Goal: Transaction & Acquisition: Purchase product/service

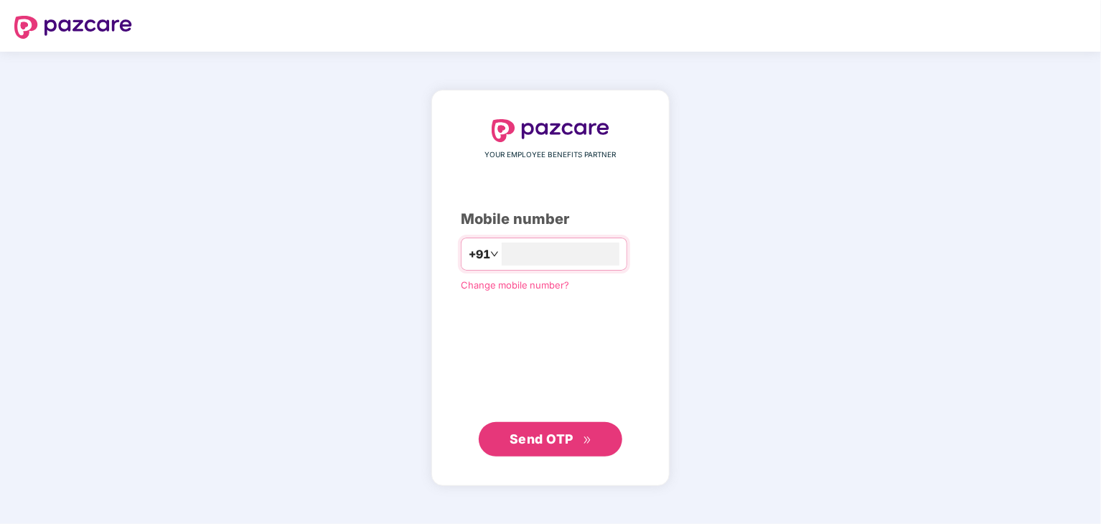
type input "**********"
click at [557, 434] on span "Send OTP" at bounding box center [541, 438] width 64 height 15
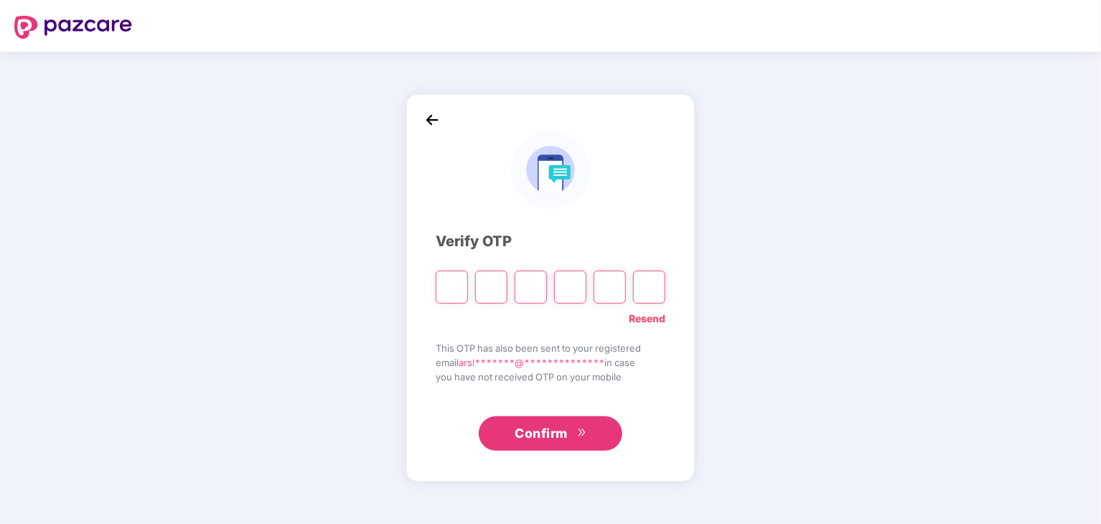
type input "*"
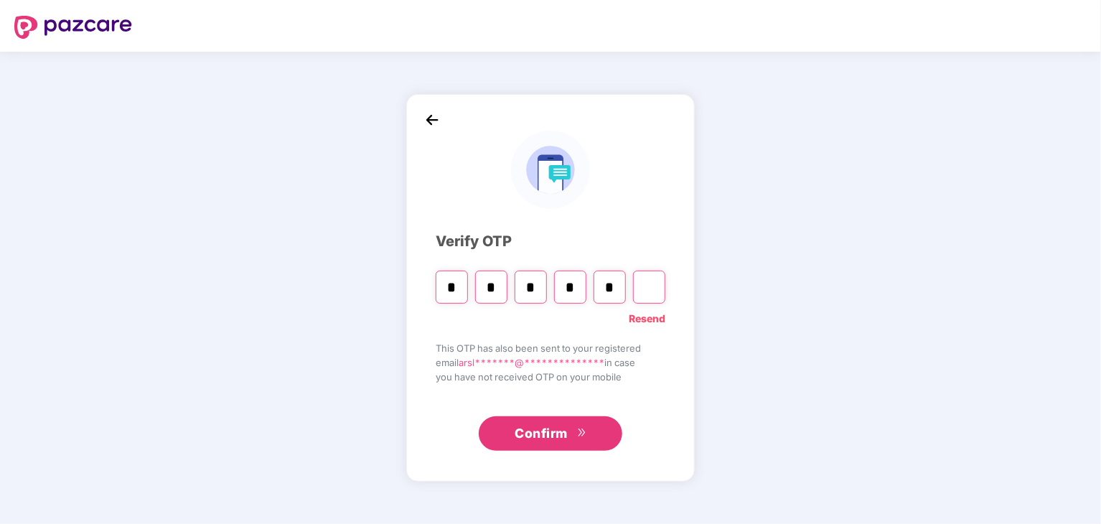
type input "*"
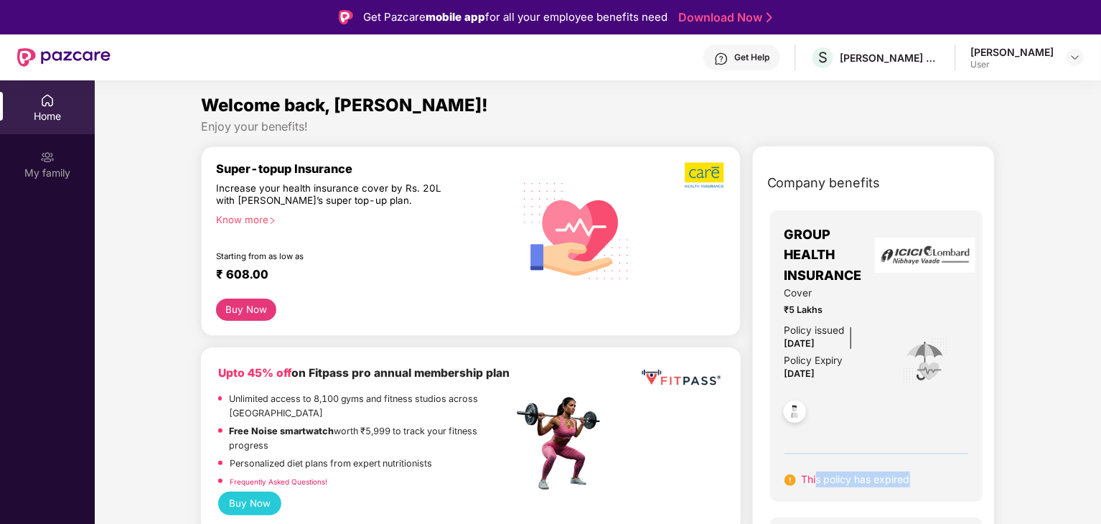
drag, startPoint x: 816, startPoint y: 473, endPoint x: 926, endPoint y: 494, distance: 111.9
click at [926, 494] on div "GROUP HEALTH INSURANCE Cover ₹5 Lakhs Policy issued [DATE] Policy Expiry [DATE]…" at bounding box center [876, 355] width 213 height 291
click at [953, 489] on div "GROUP HEALTH INSURANCE Cover ₹5 Lakhs Policy issued [DATE] Policy Expiry [DATE]…" at bounding box center [876, 355] width 213 height 291
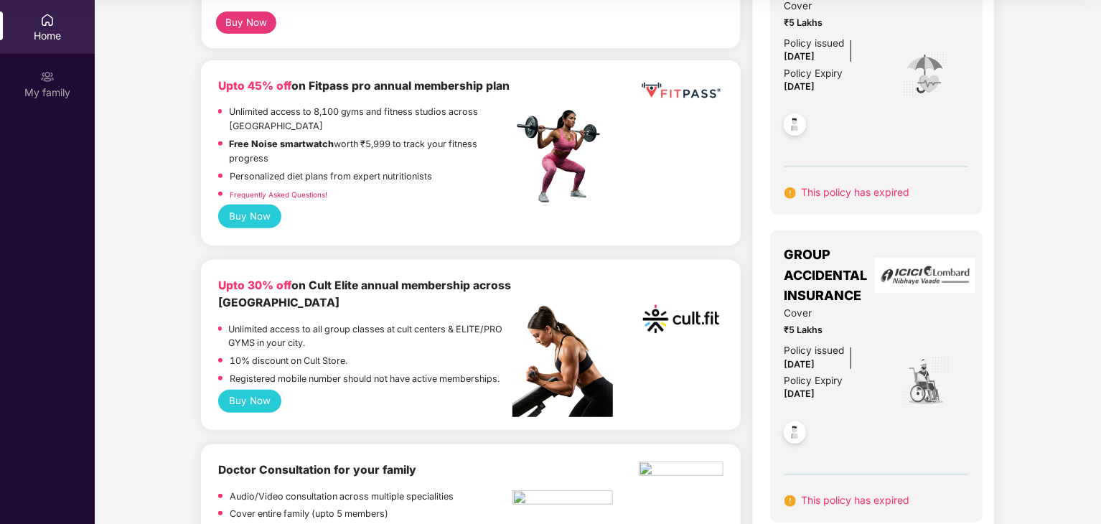
scroll to position [212, 0]
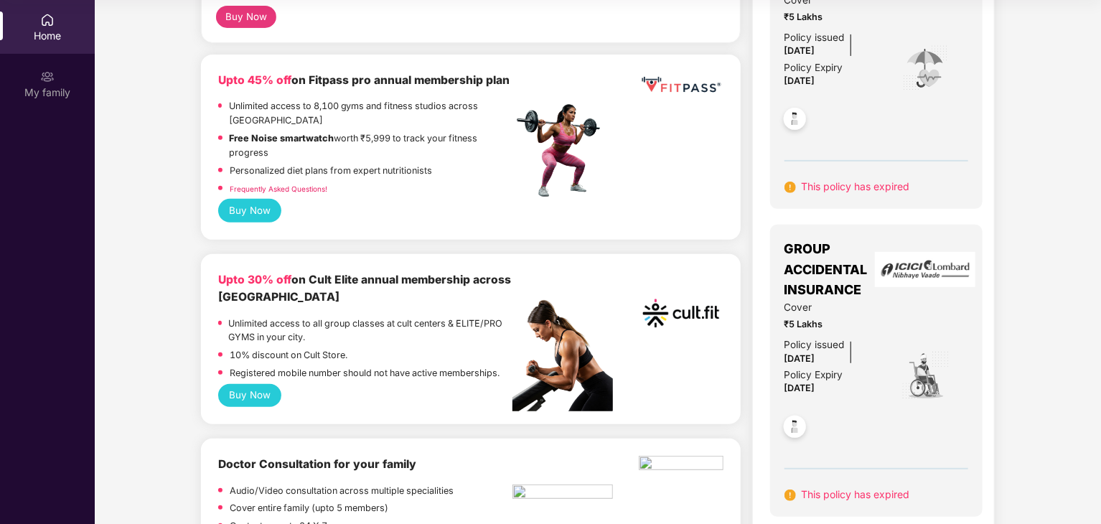
click at [258, 389] on button "Buy Now" at bounding box center [250, 395] width 64 height 23
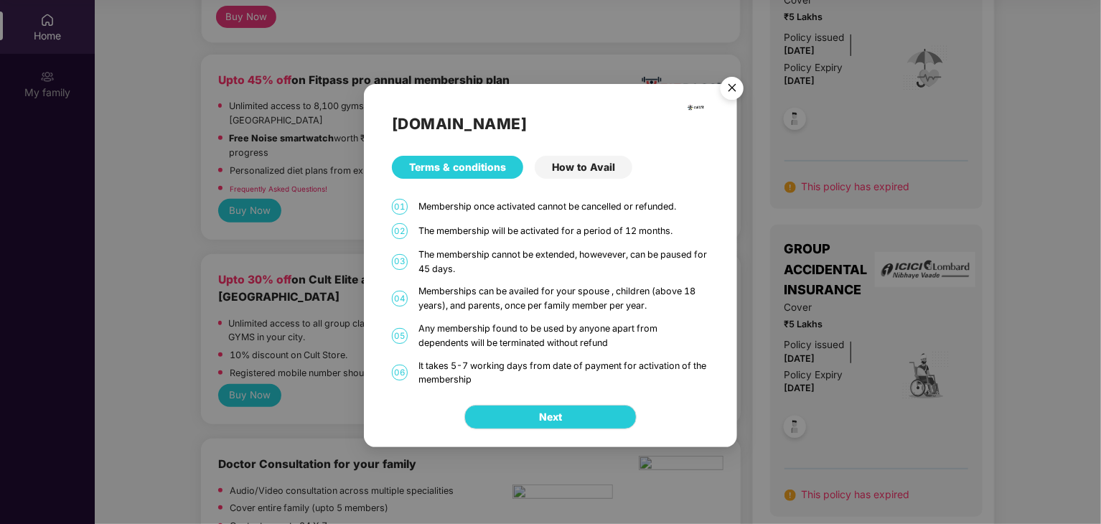
click at [586, 170] on div "How to Avail" at bounding box center [584, 167] width 98 height 23
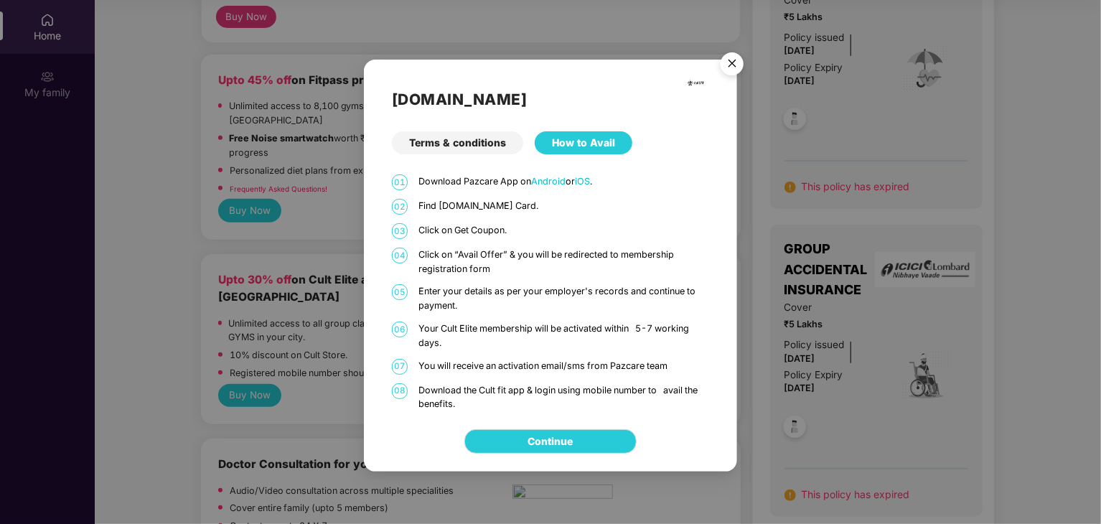
click at [552, 425] on div "Continue" at bounding box center [550, 441] width 373 height 60
click at [548, 436] on link "Continue" at bounding box center [550, 441] width 45 height 16
click at [556, 447] on link "Continue" at bounding box center [550, 441] width 45 height 16
click at [729, 63] on img "Close" at bounding box center [732, 66] width 40 height 40
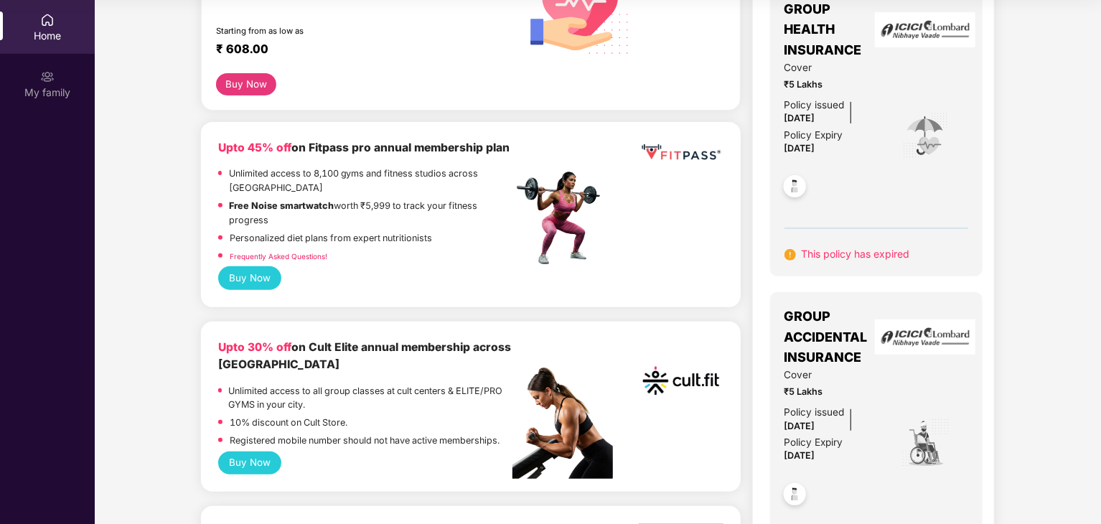
scroll to position [0, 0]
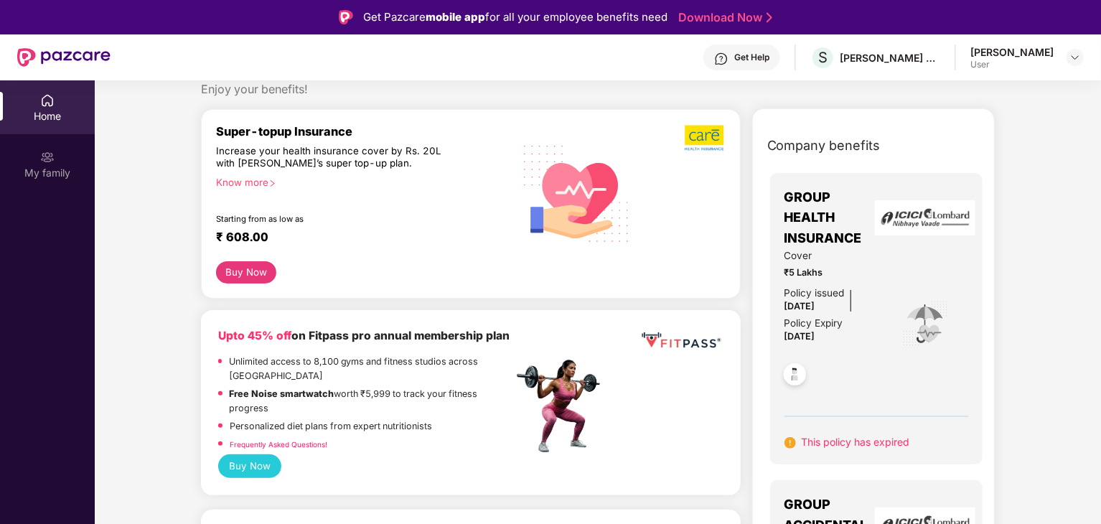
scroll to position [39, 0]
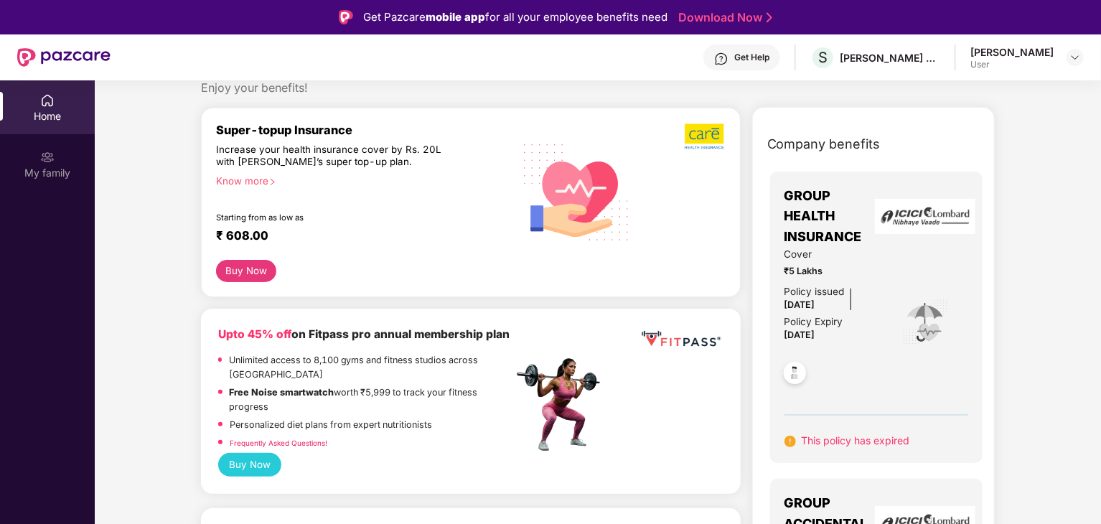
click at [254, 276] on button "Buy Now" at bounding box center [246, 271] width 61 height 22
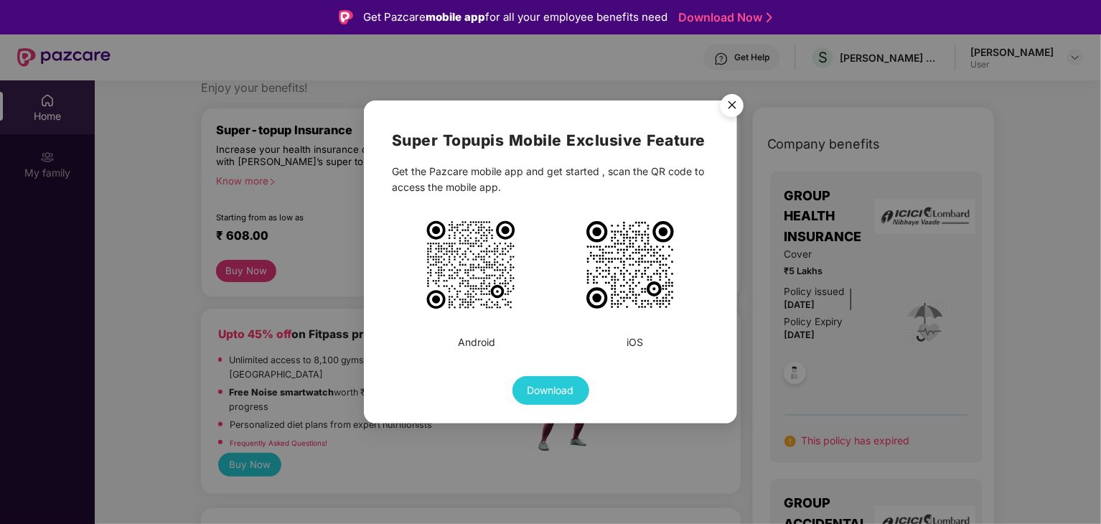
click at [733, 103] on img "Close" at bounding box center [732, 108] width 40 height 40
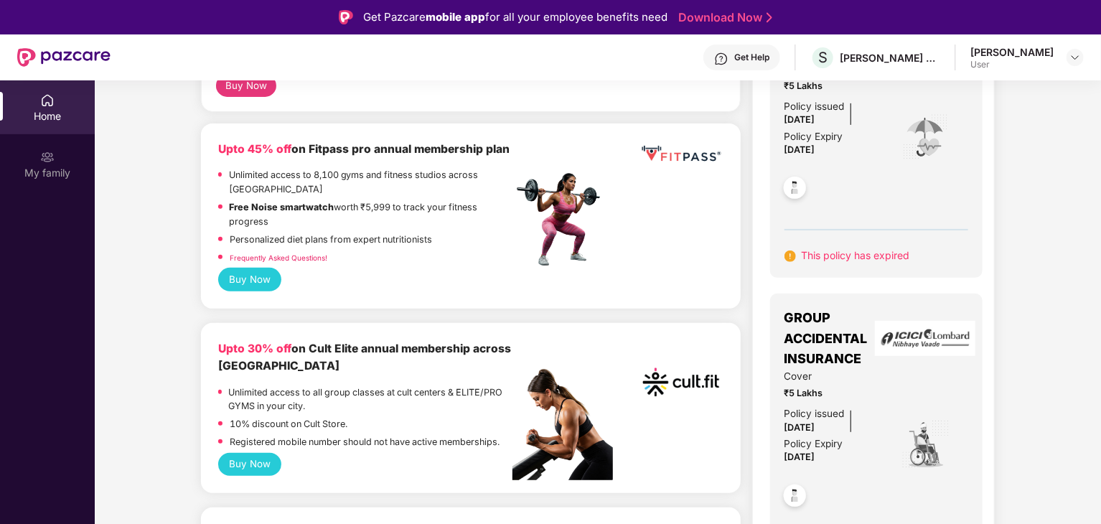
scroll to position [0, 0]
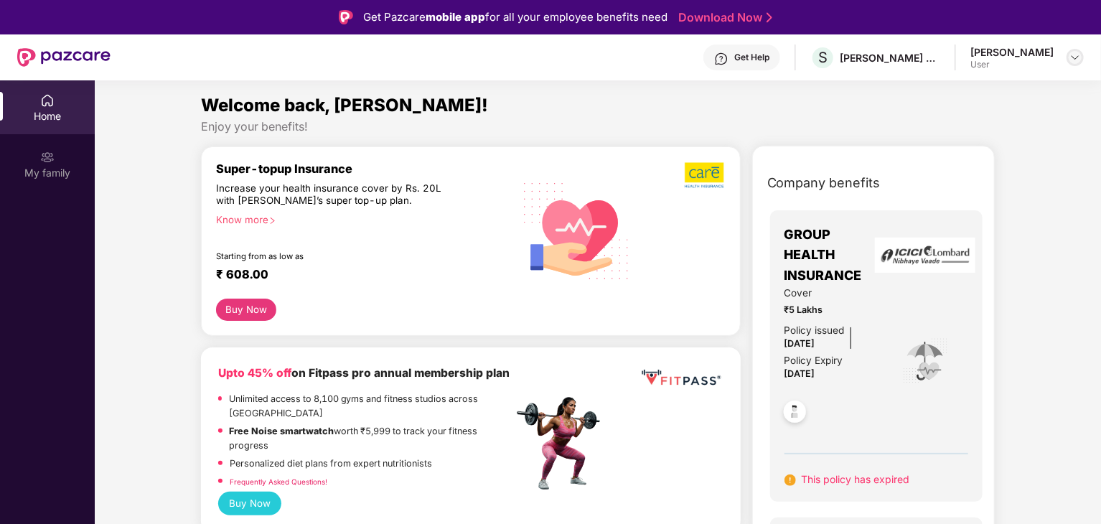
click at [1078, 61] on img at bounding box center [1074, 57] width 11 height 11
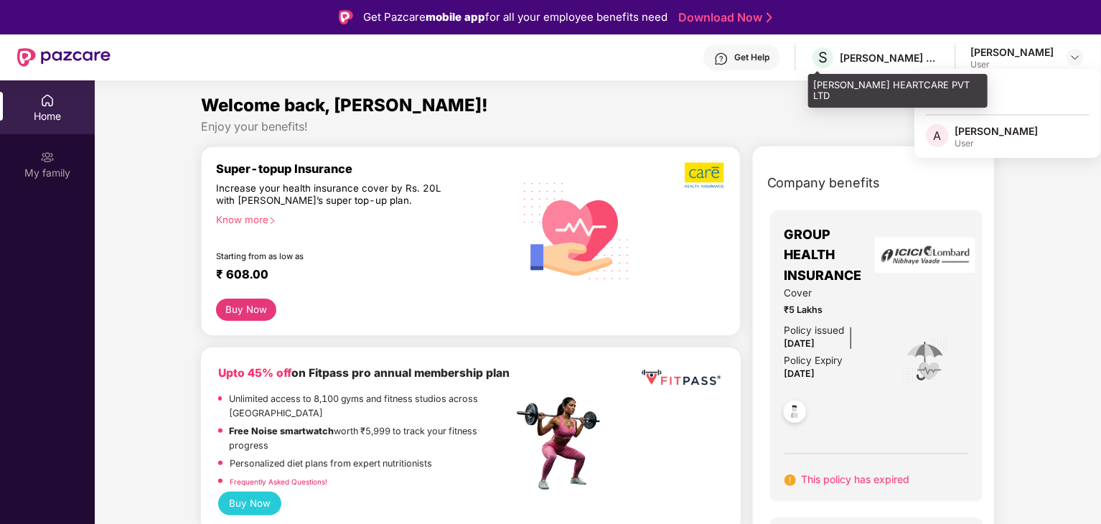
click at [923, 53] on div "[PERSON_NAME] HEARTCARE PVT LTD" at bounding box center [890, 58] width 100 height 14
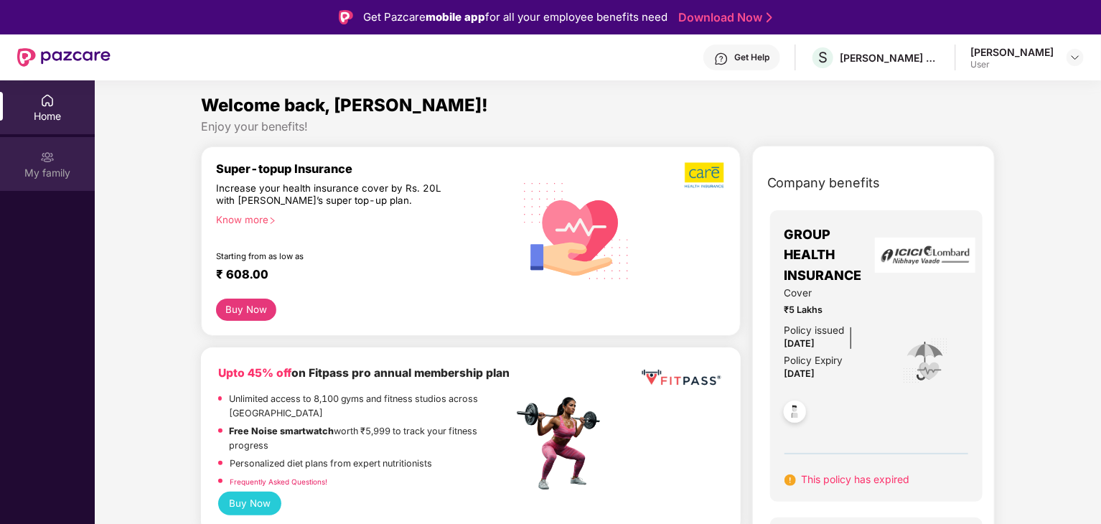
click at [70, 184] on div "My family" at bounding box center [47, 164] width 95 height 54
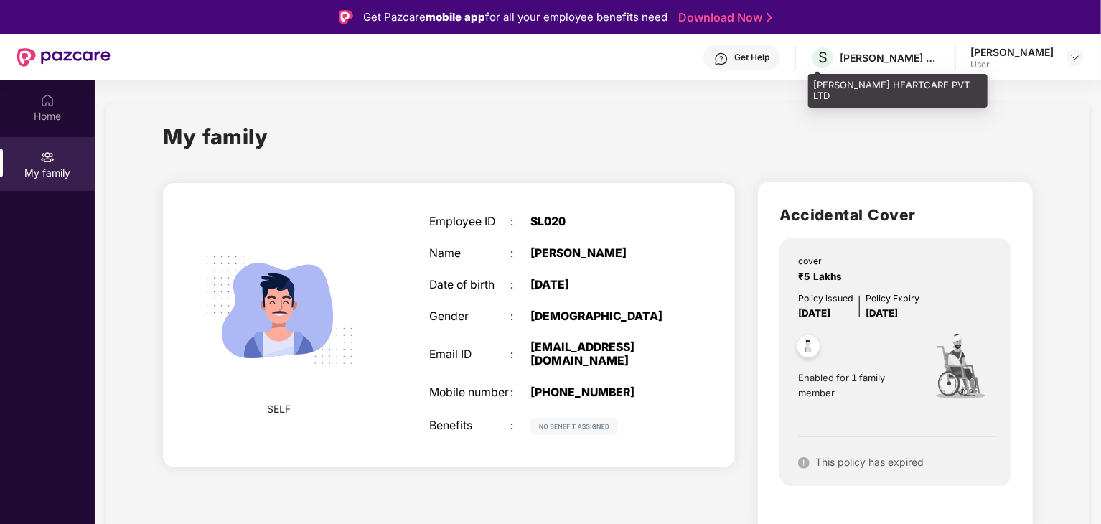
click at [890, 52] on div "[PERSON_NAME] HEARTCARE PVT LTD" at bounding box center [890, 58] width 100 height 14
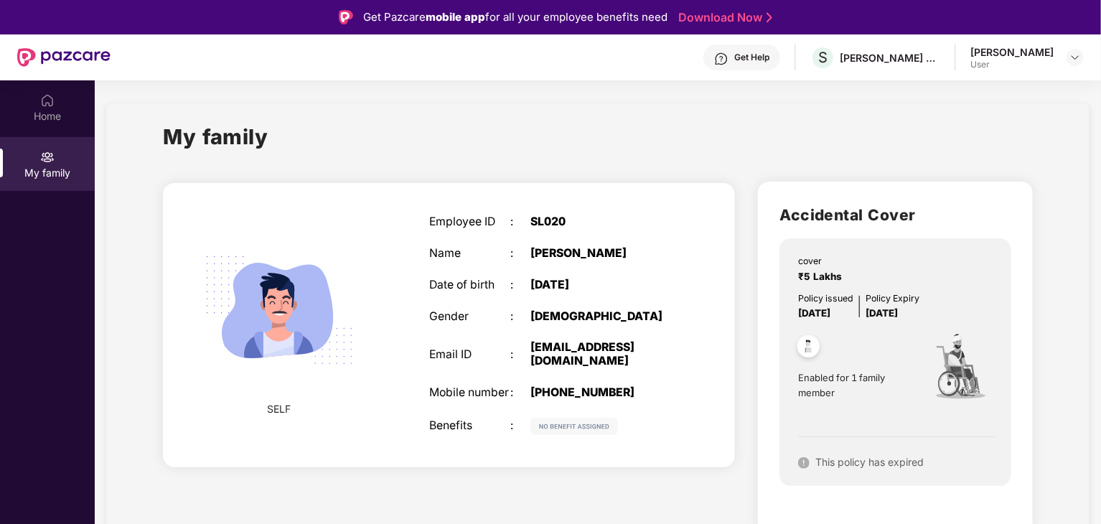
click at [88, 55] on img at bounding box center [63, 57] width 93 height 19
click at [51, 94] on img at bounding box center [47, 100] width 14 height 14
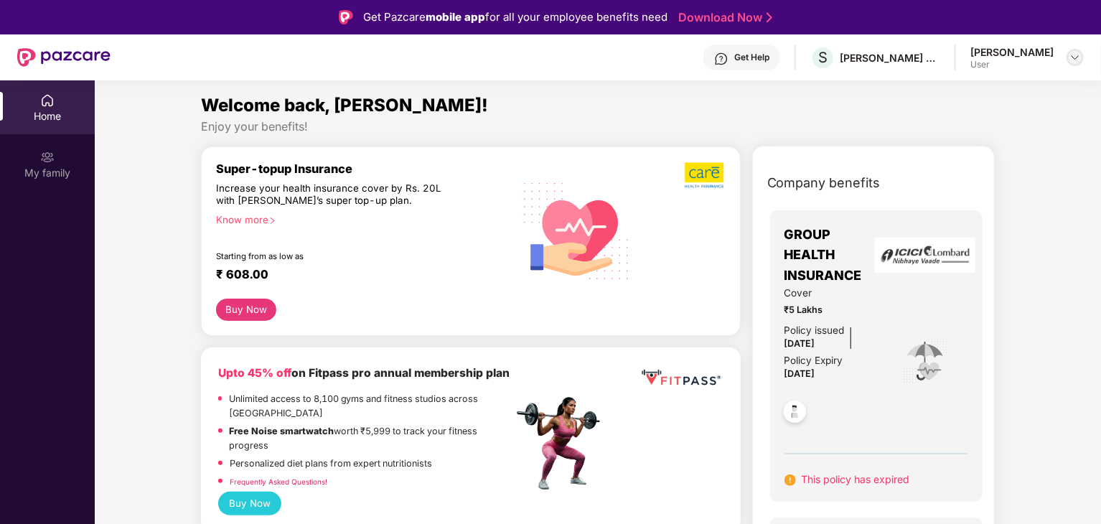
click at [1073, 55] on img at bounding box center [1074, 57] width 11 height 11
click at [753, 56] on div "Get Help" at bounding box center [751, 57] width 35 height 11
click at [774, 61] on div "Get Help" at bounding box center [741, 57] width 77 height 26
click at [1000, 70] on div "Get Help S SAOOL HEARTCARE PVT LTD Arslan Ullah Khan User" at bounding box center [597, 57] width 973 height 46
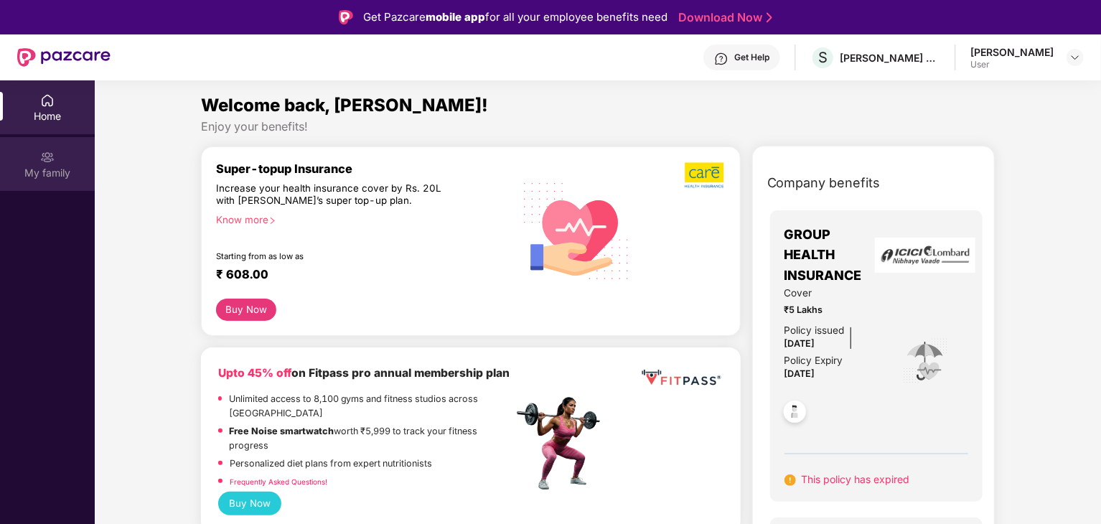
click at [73, 182] on div "My family" at bounding box center [47, 164] width 95 height 54
